Goal: Information Seeking & Learning: Understand process/instructions

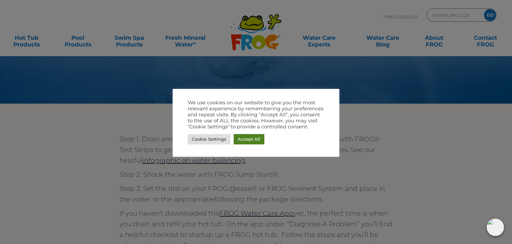
click at [251, 139] on link "Accept All" at bounding box center [249, 139] width 31 height 10
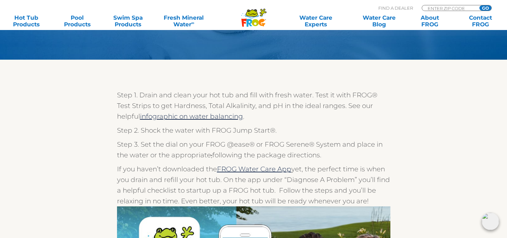
scroll to position [72, 0]
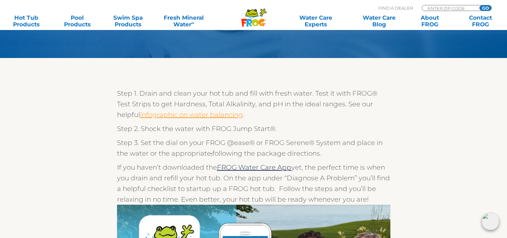
click at [183, 114] on link "infographic on water balancing" at bounding box center [191, 115] width 103 height 8
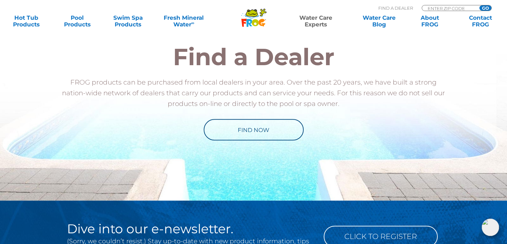
scroll to position [745, 0]
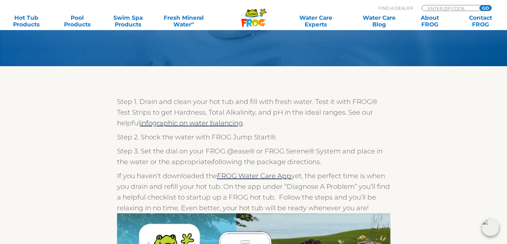
scroll to position [63, 0]
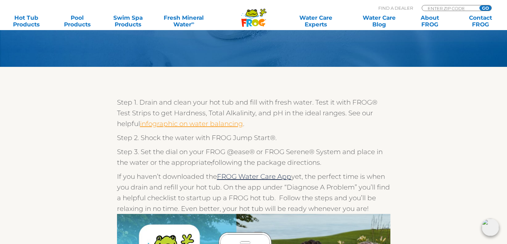
click at [188, 122] on link "infographic on water balancing" at bounding box center [191, 123] width 103 height 8
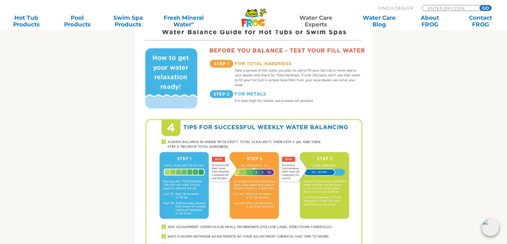
scroll to position [393, 0]
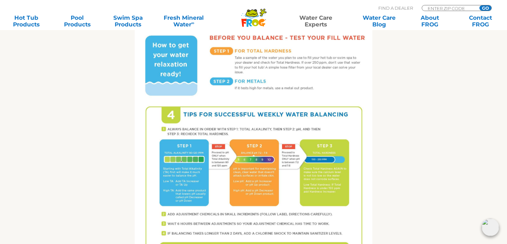
click at [191, 165] on img at bounding box center [254, 118] width 238 height 308
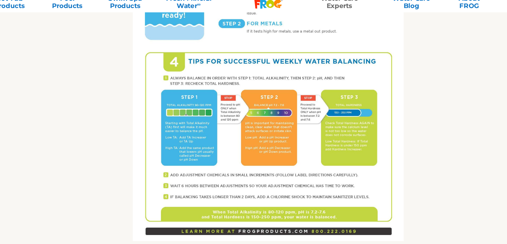
scroll to position [434, 0]
